Goal: Transaction & Acquisition: Purchase product/service

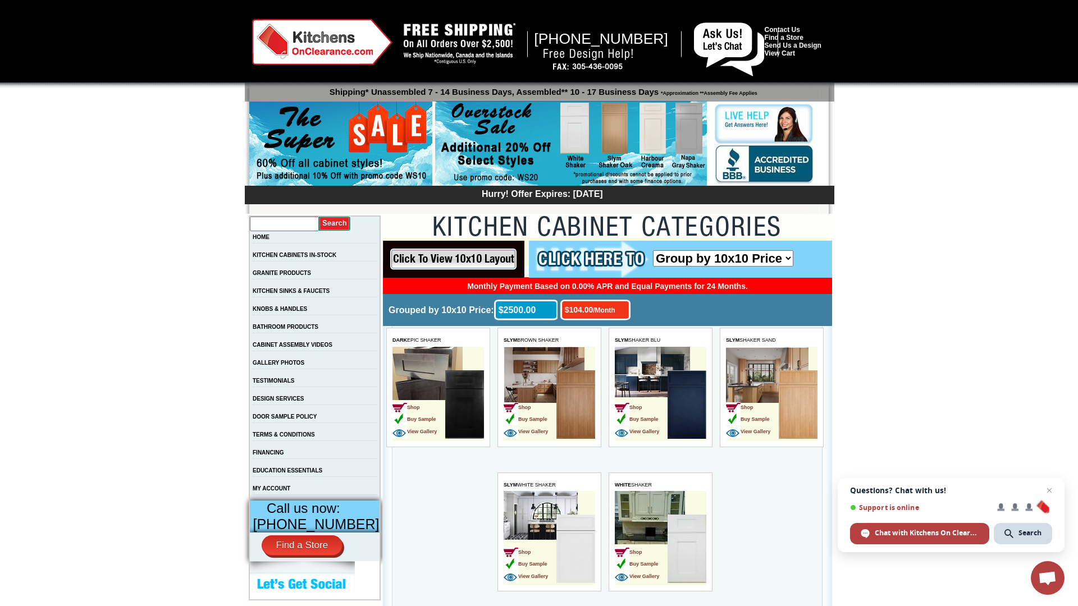
click at [293, 224] on input "text" at bounding box center [284, 224] width 69 height 15
type input "base cabinets with drawers"
click at [344, 223] on input "image" at bounding box center [335, 223] width 32 height 15
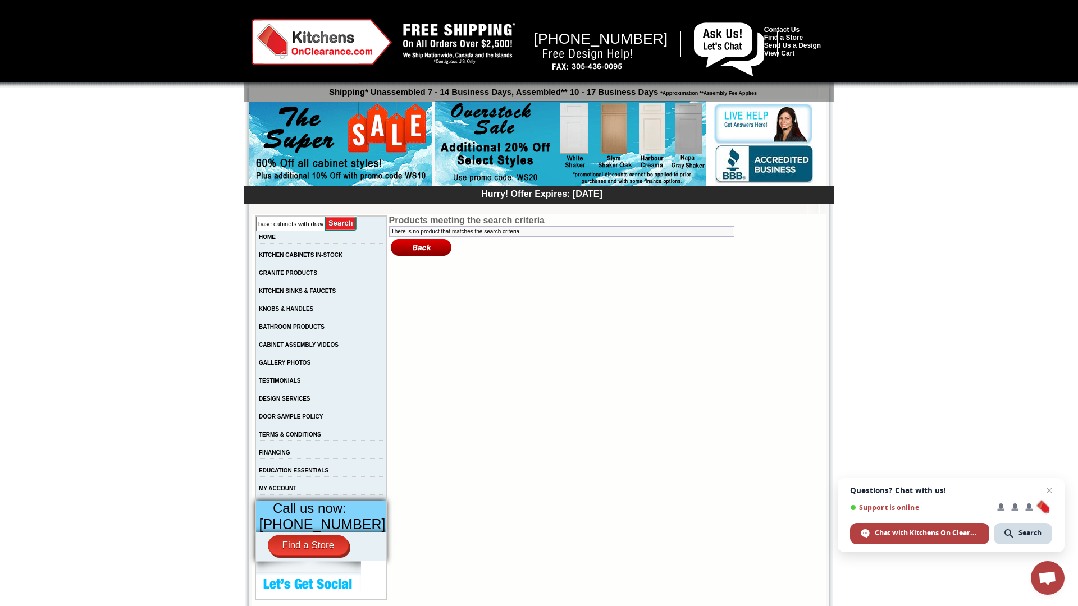
click at [343, 221] on input "image" at bounding box center [341, 223] width 32 height 15
click at [296, 492] on link "MY ACCOUNT" at bounding box center [278, 488] width 38 height 6
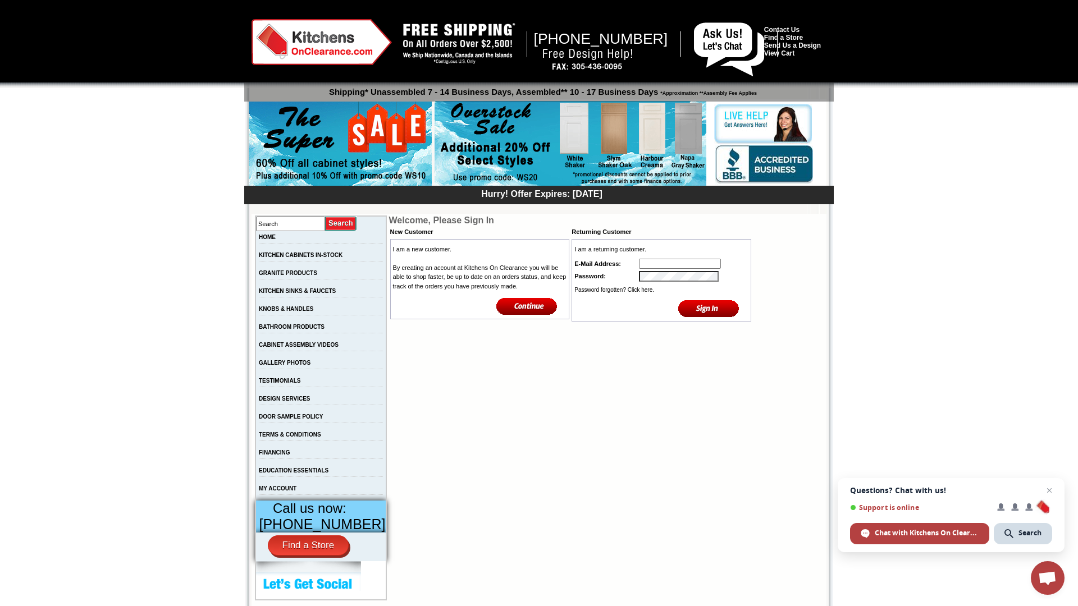
type input "Trulyblessedrn@aol.com"
click at [719, 307] on input "image" at bounding box center [708, 308] width 61 height 19
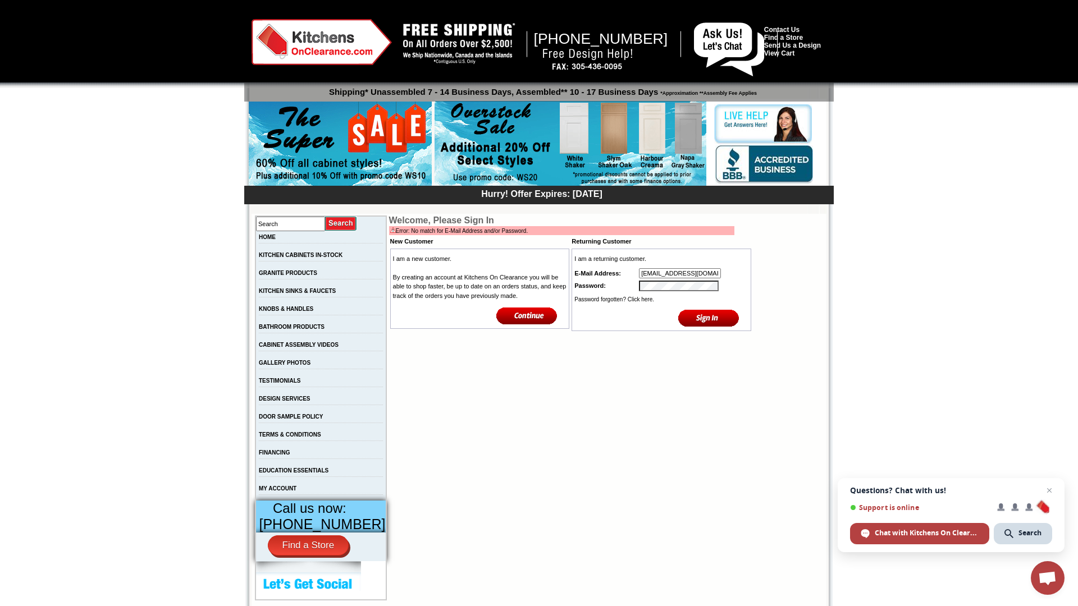
click at [674, 276] on input "[EMAIL_ADDRESS][DOMAIN_NAME]" at bounding box center [680, 273] width 82 height 10
click at [702, 321] on input "image" at bounding box center [708, 318] width 61 height 19
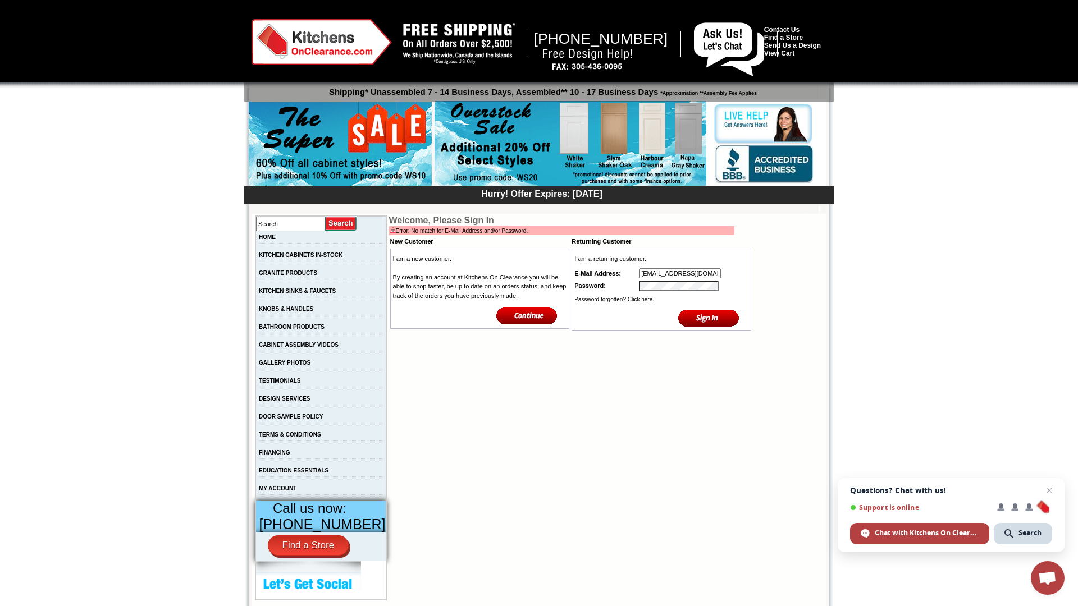
click at [700, 319] on input "image" at bounding box center [708, 318] width 61 height 19
click at [640, 299] on link "Password forgotten? Click here." at bounding box center [614, 299] width 80 height 6
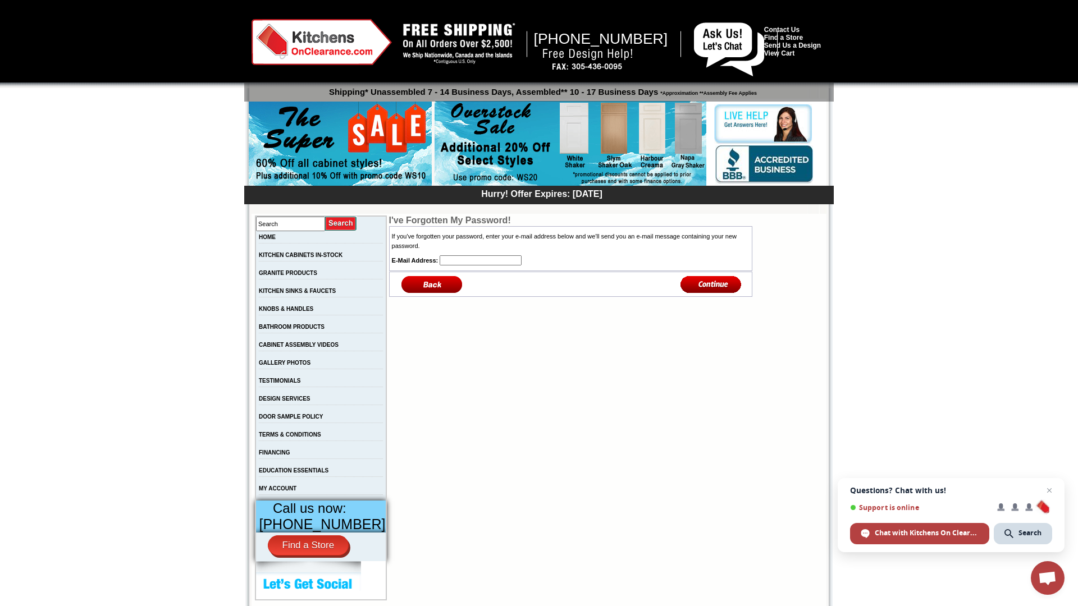
click at [456, 262] on input "text" at bounding box center [480, 260] width 82 height 10
type input "trulblessedrn@aol.com"
click at [725, 285] on input "image" at bounding box center [710, 284] width 61 height 19
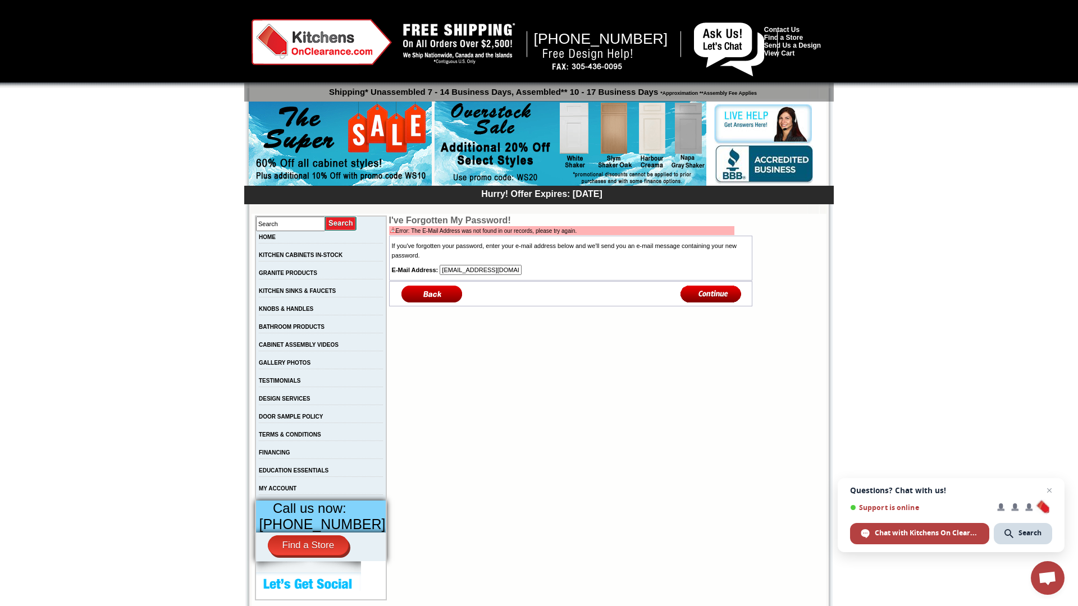
click at [445, 271] on input "trulblessedrn@aol.com" at bounding box center [480, 270] width 82 height 10
type input "trulyblessedrn@aol.com"
click at [704, 297] on input "image" at bounding box center [710, 294] width 61 height 19
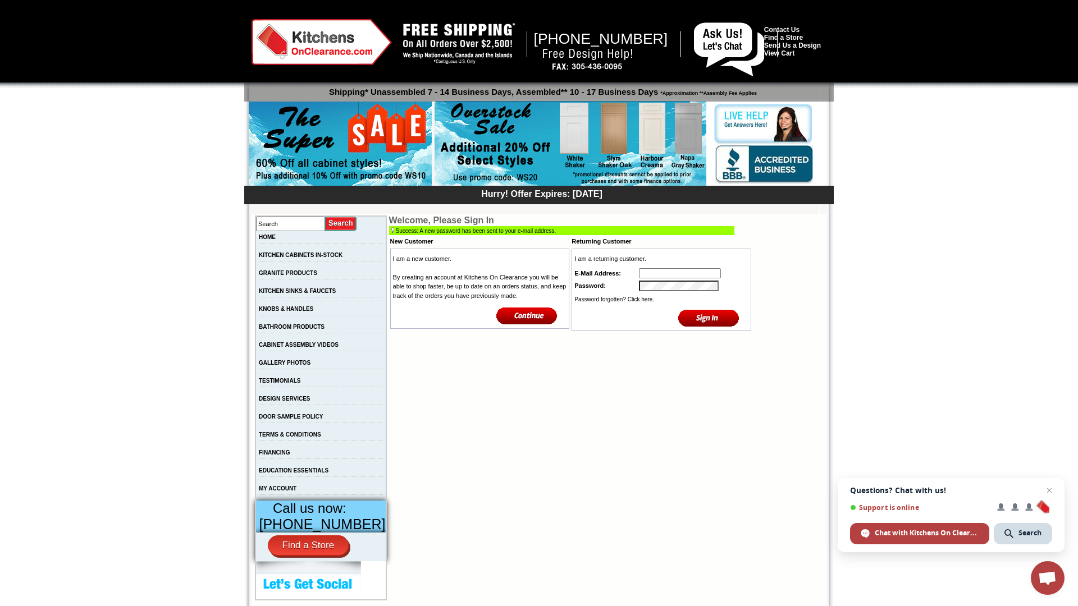
type input "[EMAIL_ADDRESS][DOMAIN_NAME]"
click at [704, 316] on input "image" at bounding box center [708, 318] width 61 height 19
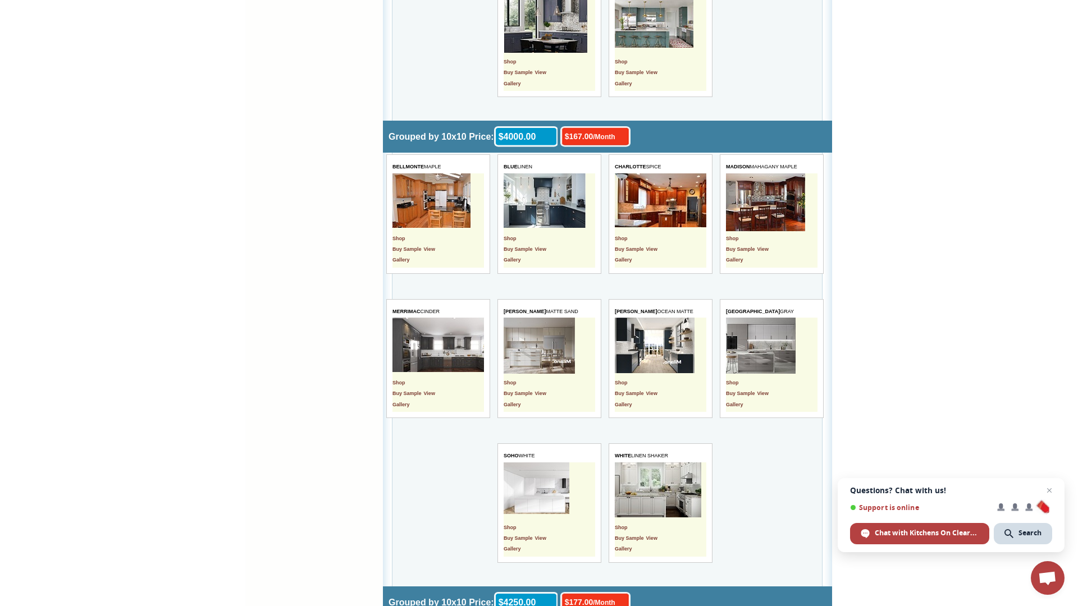
scroll to position [3021, 0]
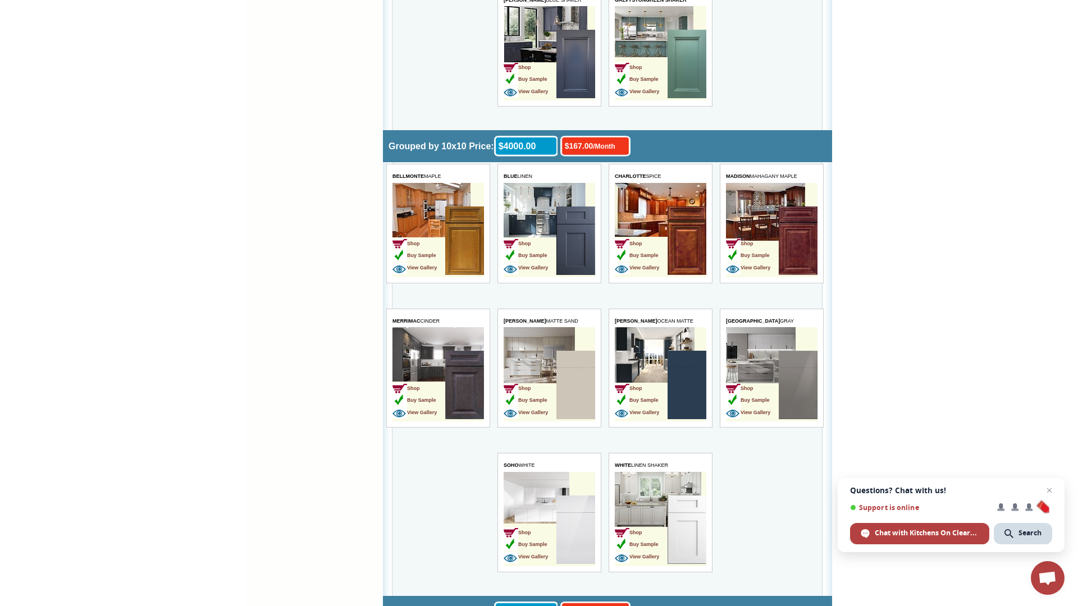
click at [436, 221] on td "Shop Buy Sample View Gallery" at bounding box center [418, 242] width 53 height 71
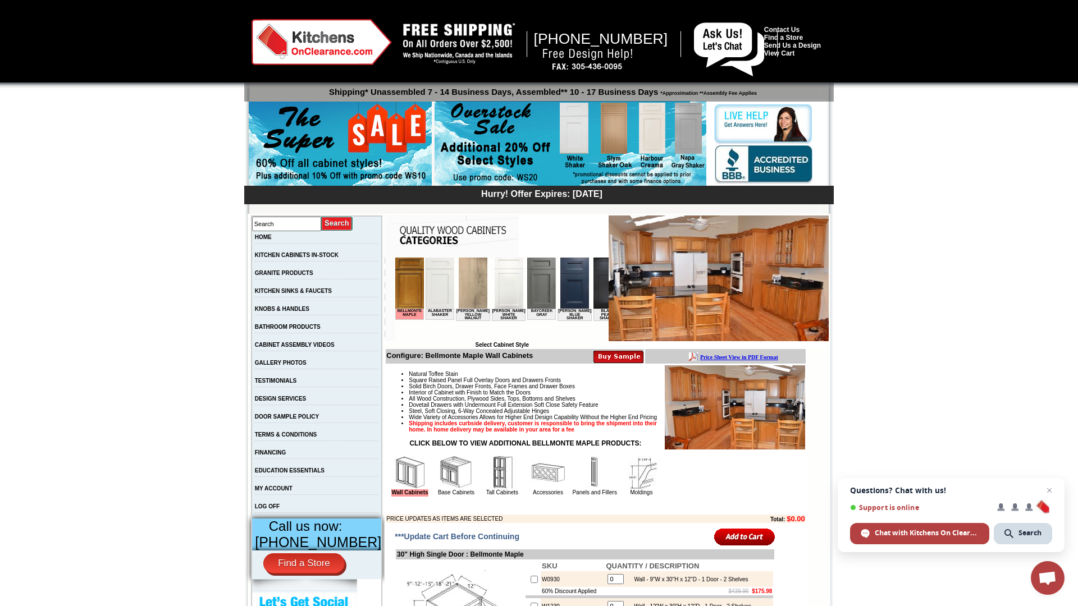
click at [473, 489] on img at bounding box center [456, 473] width 34 height 34
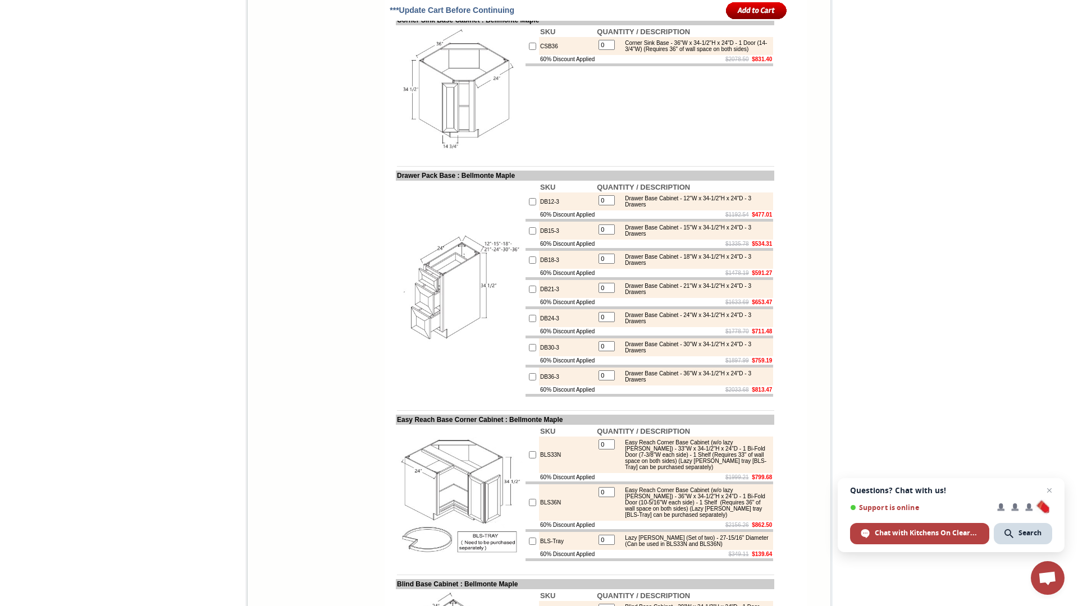
scroll to position [1434, 0]
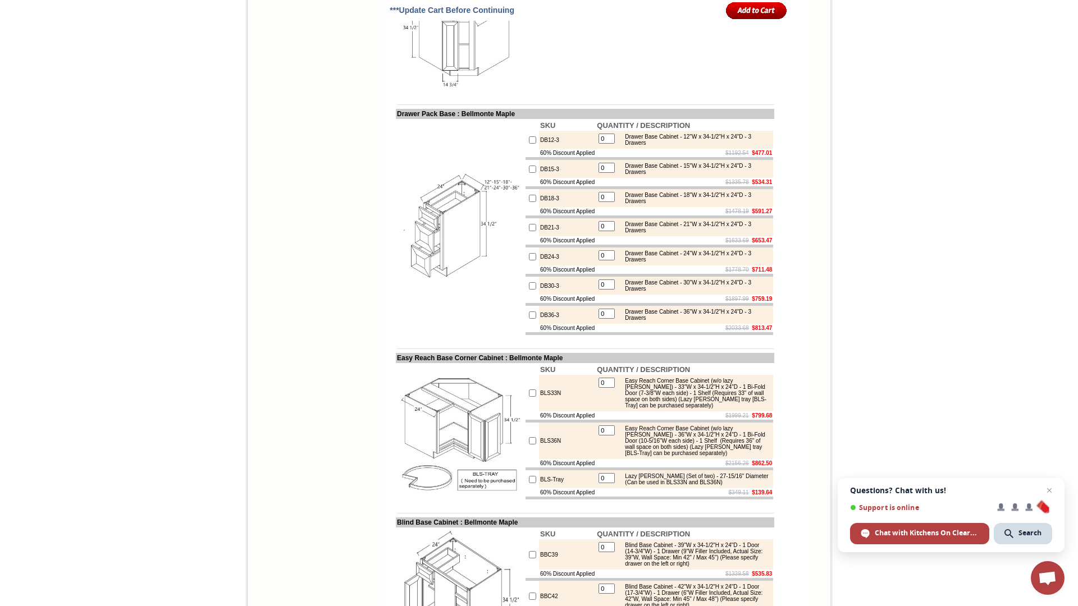
click at [529, 231] on input "checkbox" at bounding box center [532, 227] width 7 height 7
checkbox input "true"
type input "1"
click at [529, 231] on input "checkbox" at bounding box center [532, 227] width 7 height 7
checkbox input "false"
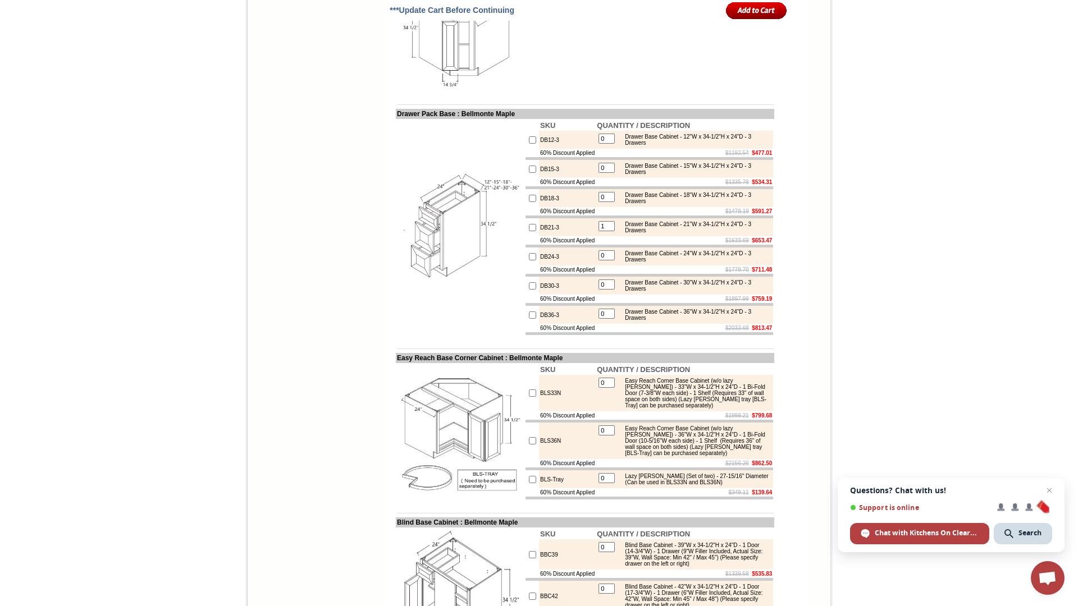
type input "0"
click at [529, 231] on input "checkbox" at bounding box center [532, 227] width 7 height 7
checkbox input "true"
type input "1"
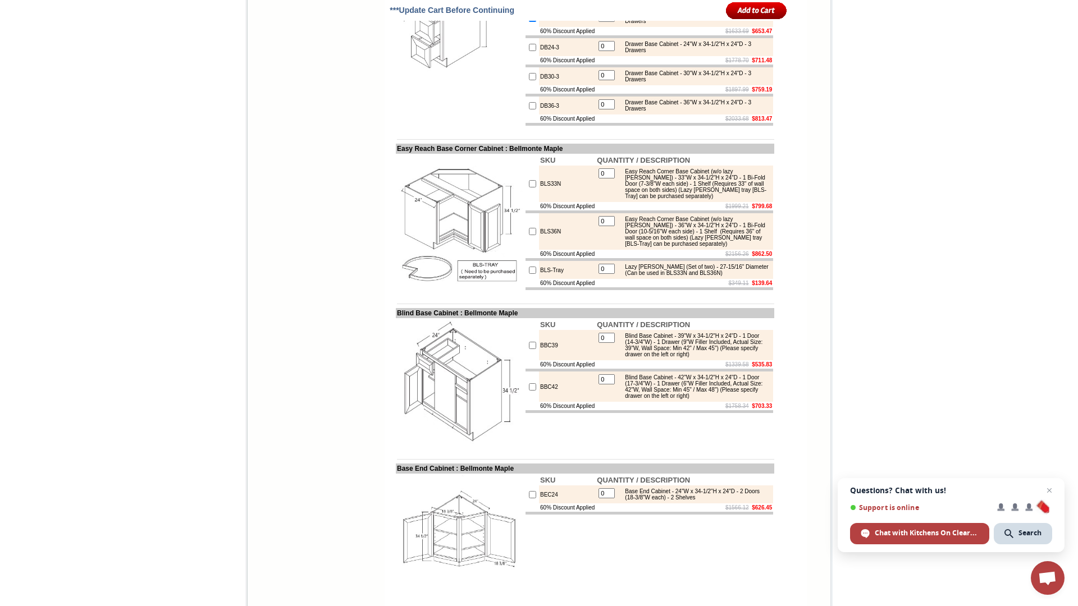
scroll to position [1646, 0]
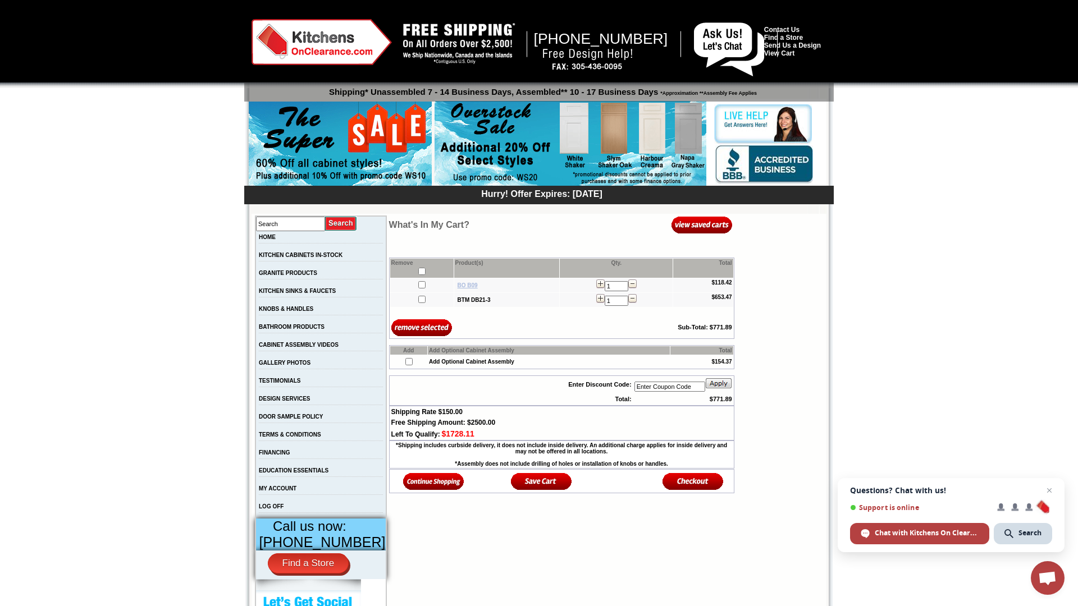
click at [461, 286] on b "BO B09" at bounding box center [467, 285] width 20 height 6
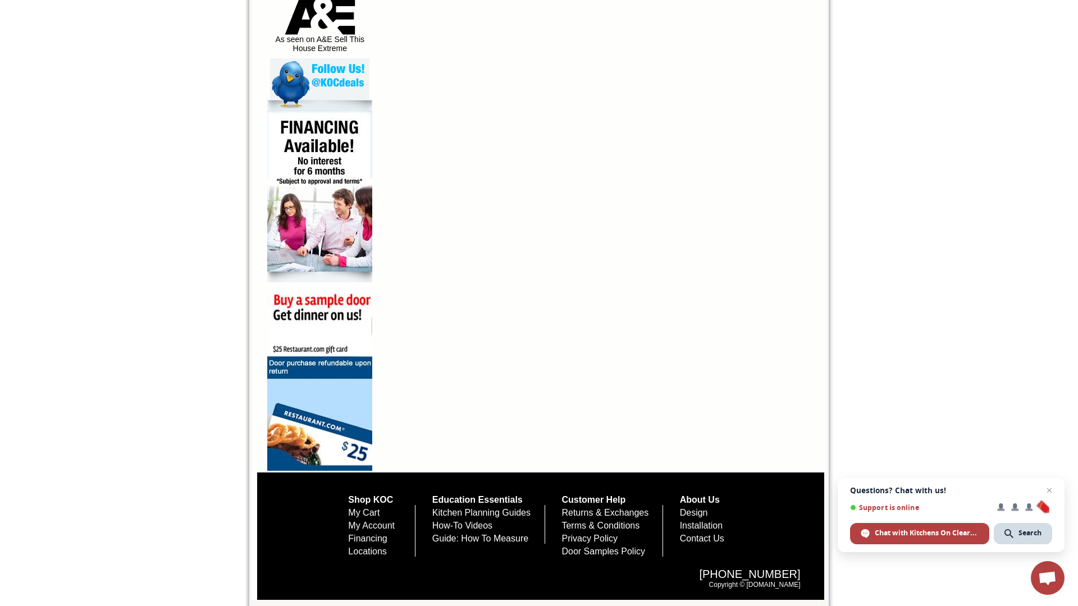
scroll to position [643, 0]
drag, startPoint x: 461, startPoint y: 452, endPoint x: 698, endPoint y: 420, distance: 238.9
click at [699, 420] on td "Product not found!" at bounding box center [606, 29] width 437 height 883
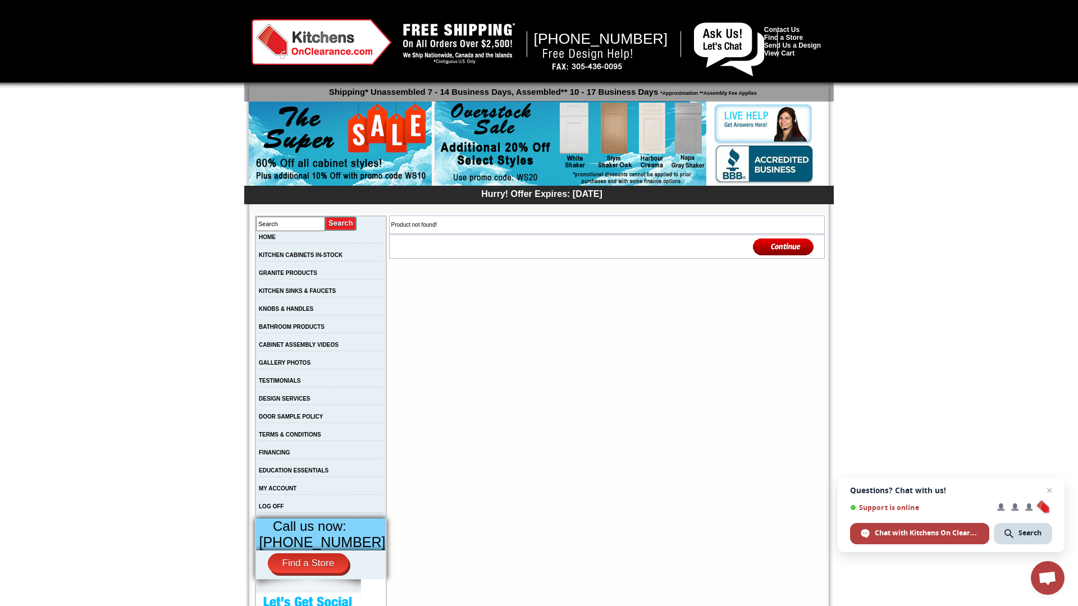
scroll to position [0, 0]
